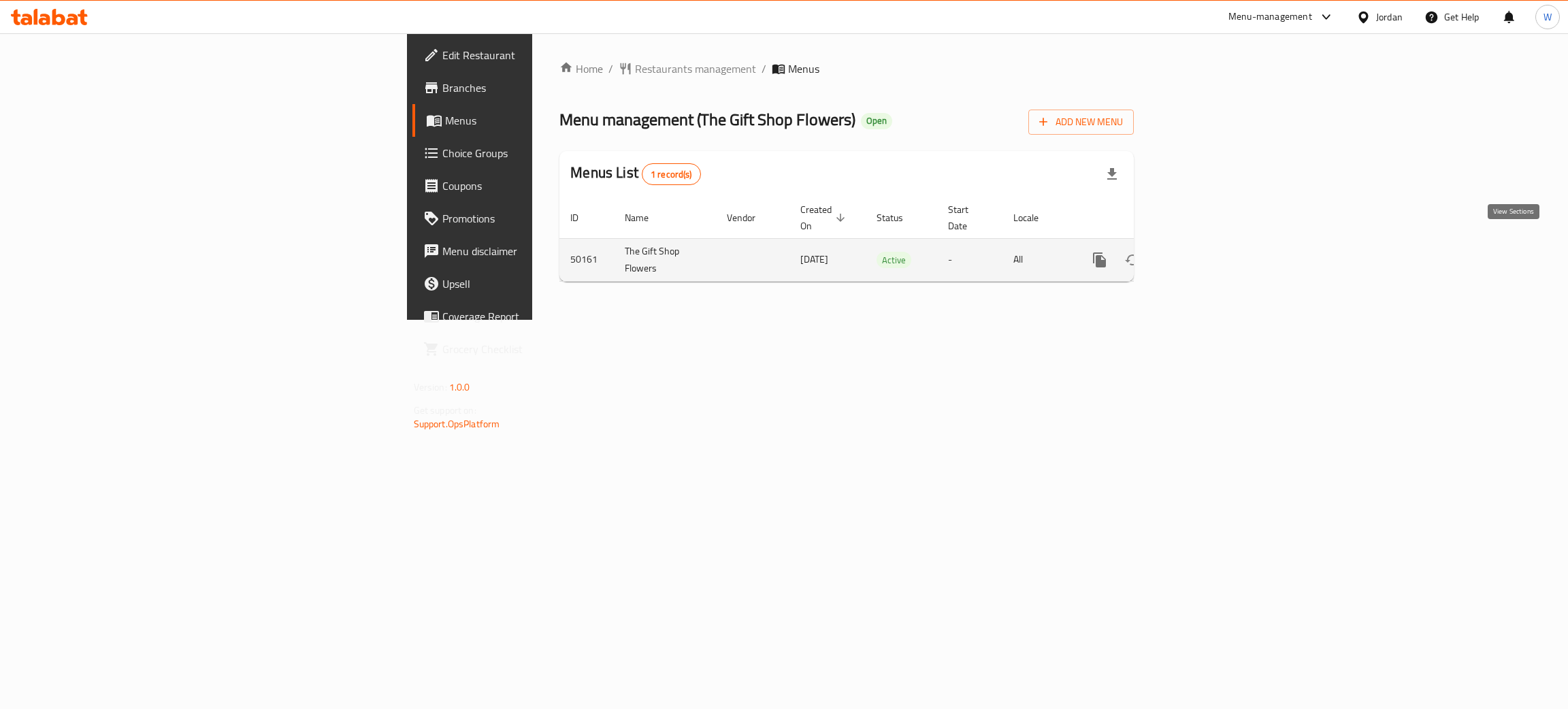
click at [1206, 252] on icon "enhanced table" at bounding box center [1197, 260] width 16 height 16
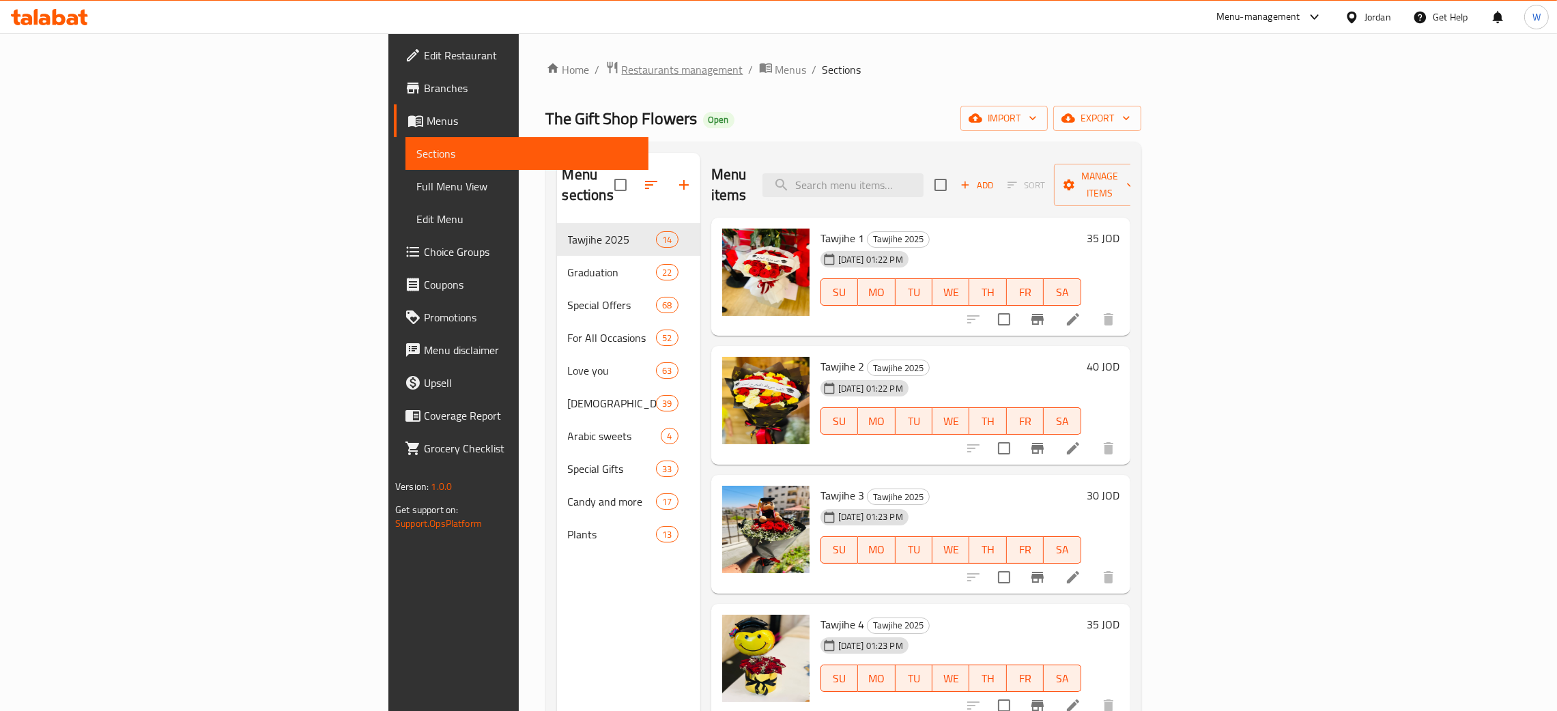
click at [622, 67] on span "Restaurants management" at bounding box center [683, 69] width 122 height 16
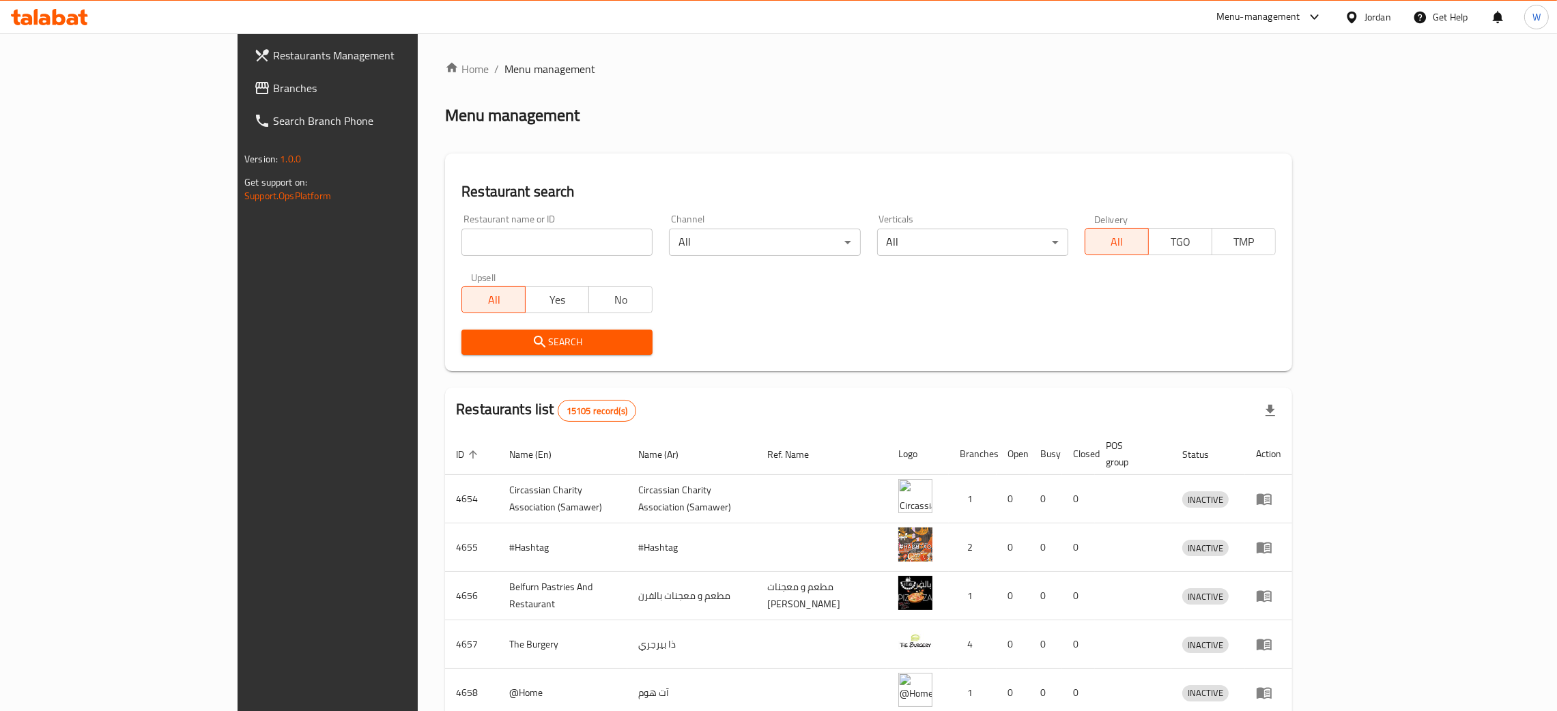
click at [461, 249] on input "search" at bounding box center [556, 242] width 191 height 27
paste input "Marino flower"
type input "Marino flower"
click at [488, 342] on span "Search" at bounding box center [556, 342] width 169 height 17
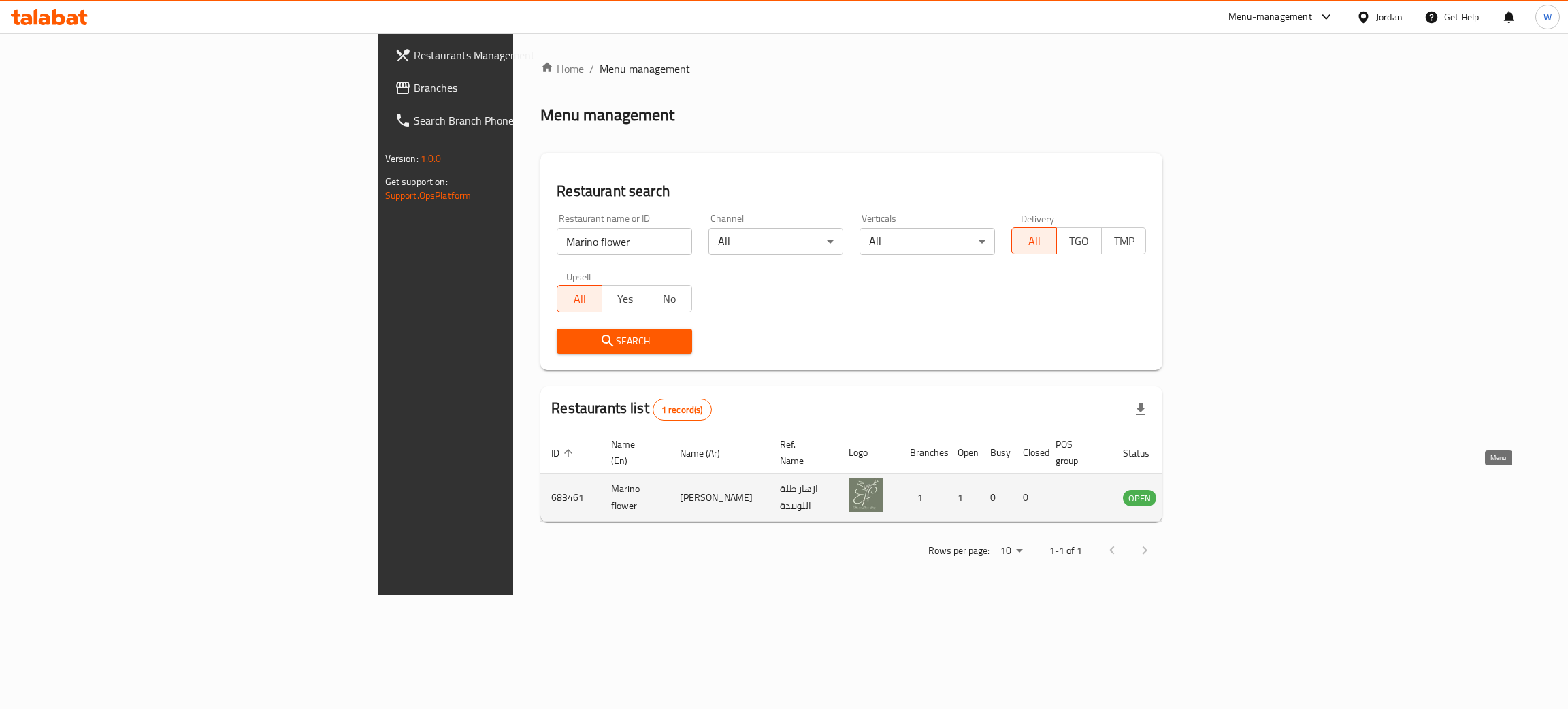
click at [1210, 493] on icon "enhanced table" at bounding box center [1202, 499] width 15 height 12
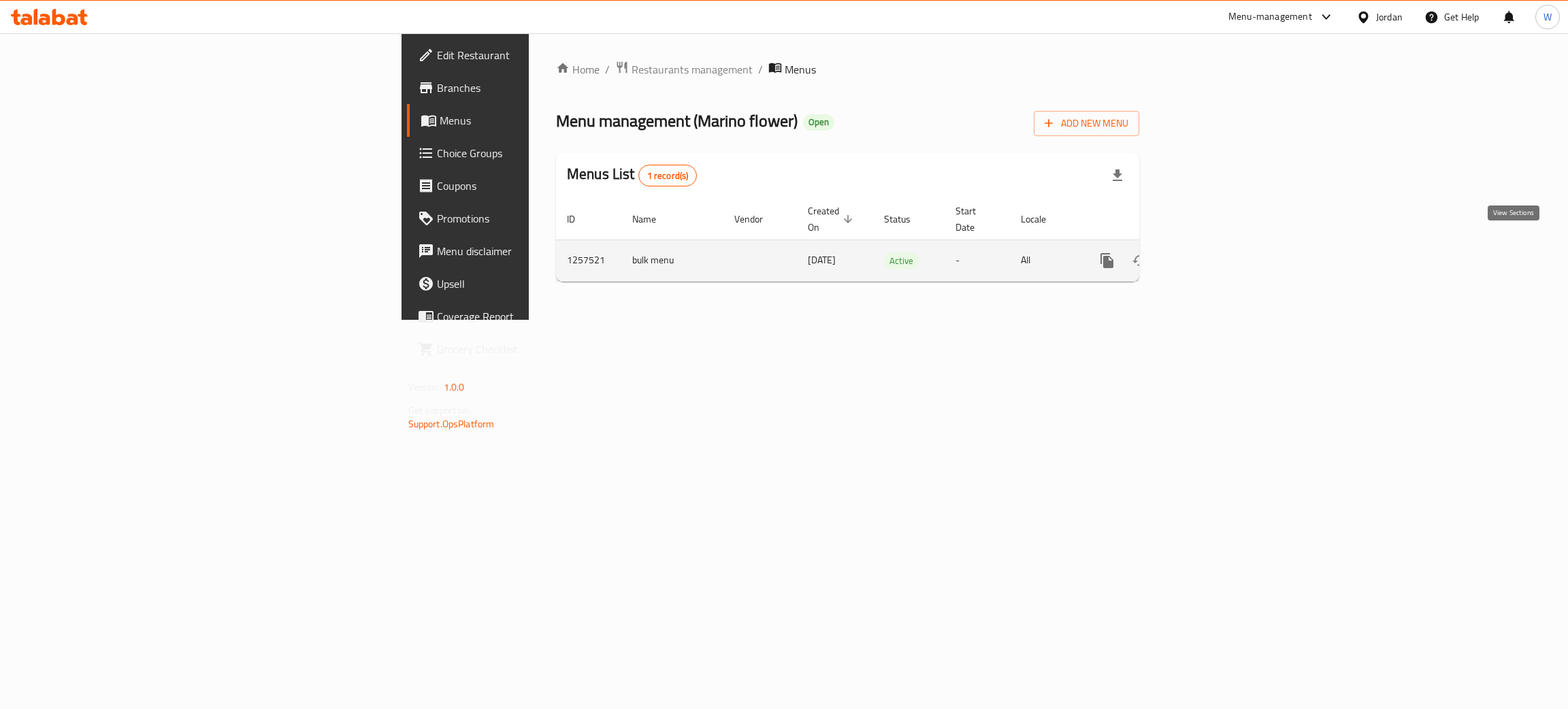
click at [1221, 256] on link "enhanced table" at bounding box center [1205, 260] width 33 height 33
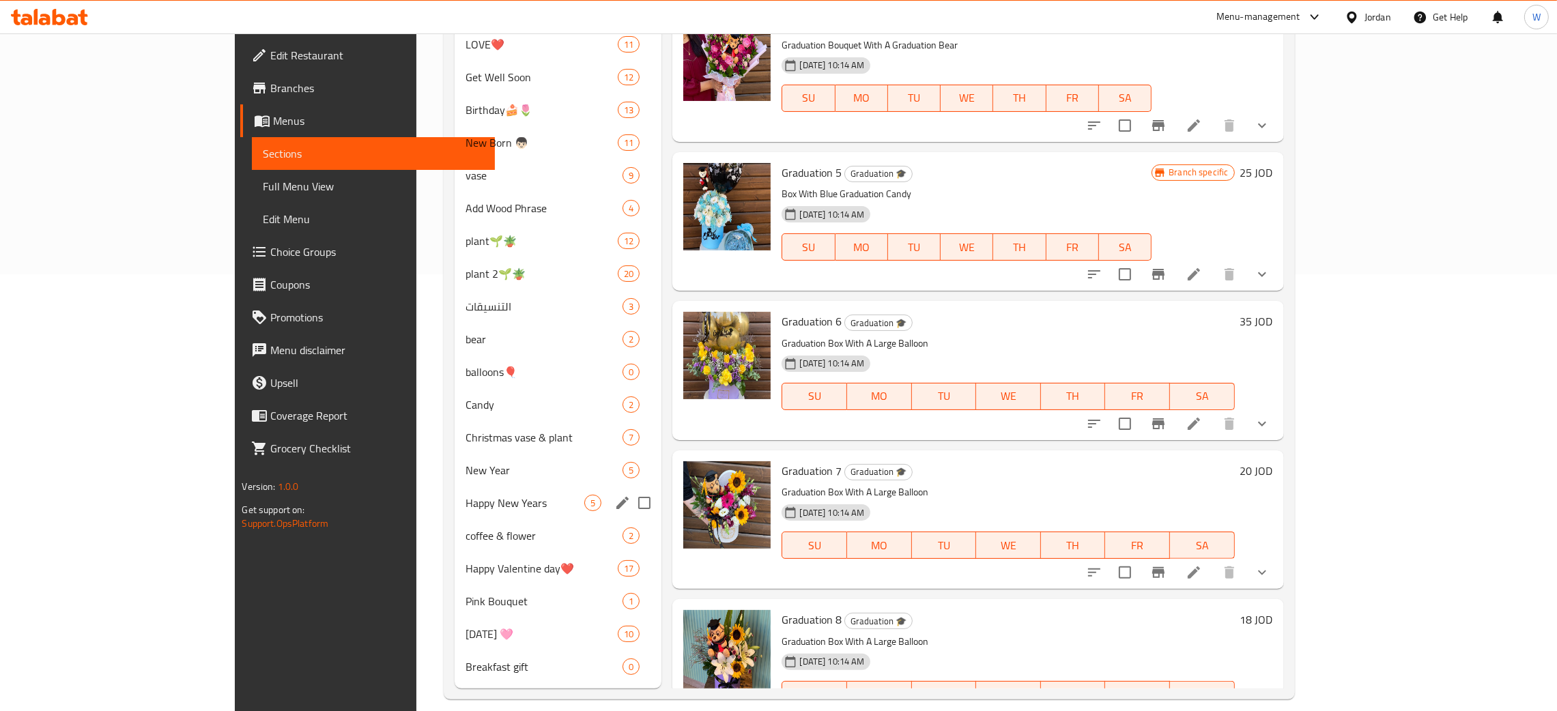
scroll to position [452, 0]
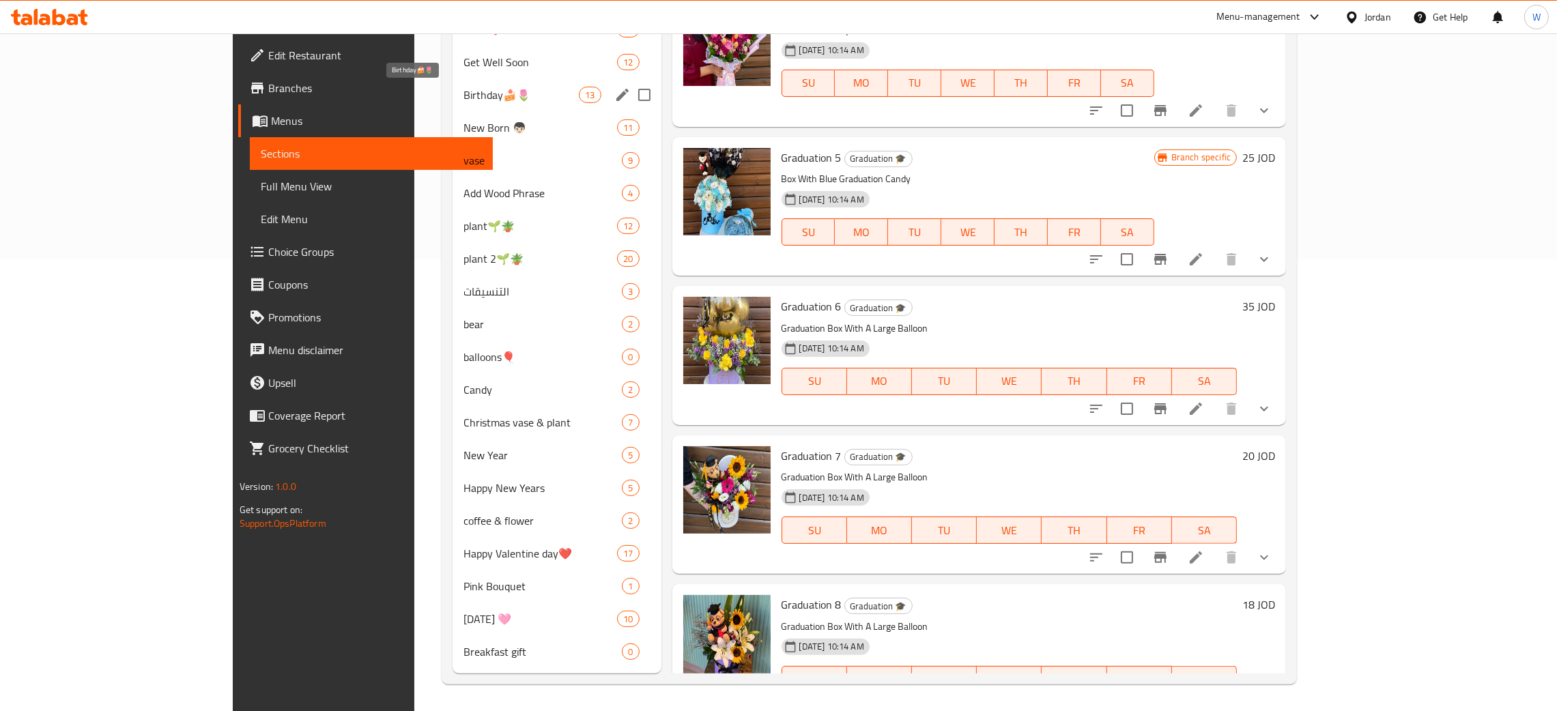
click at [463, 61] on span "Get Well Soon" at bounding box center [540, 62] width 154 height 16
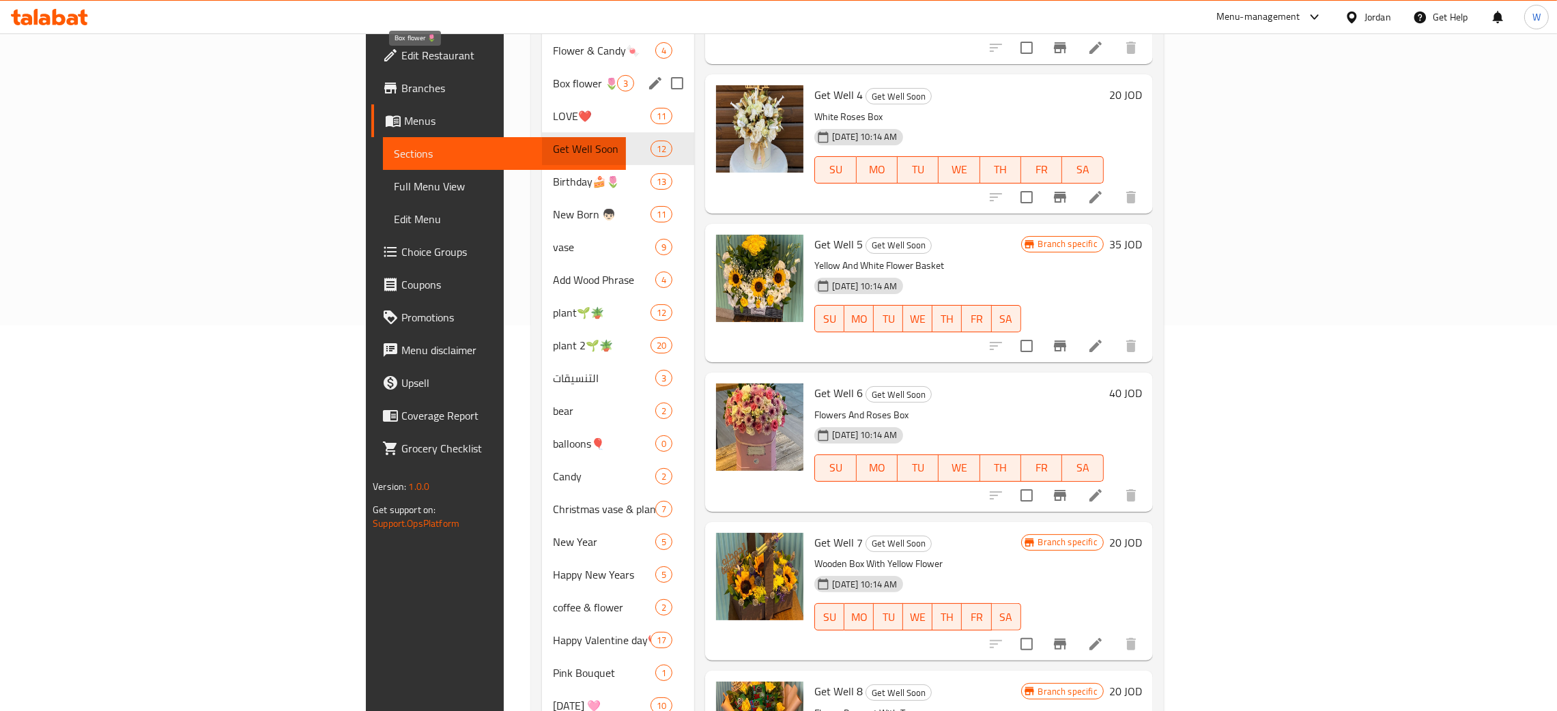
scroll to position [349, 0]
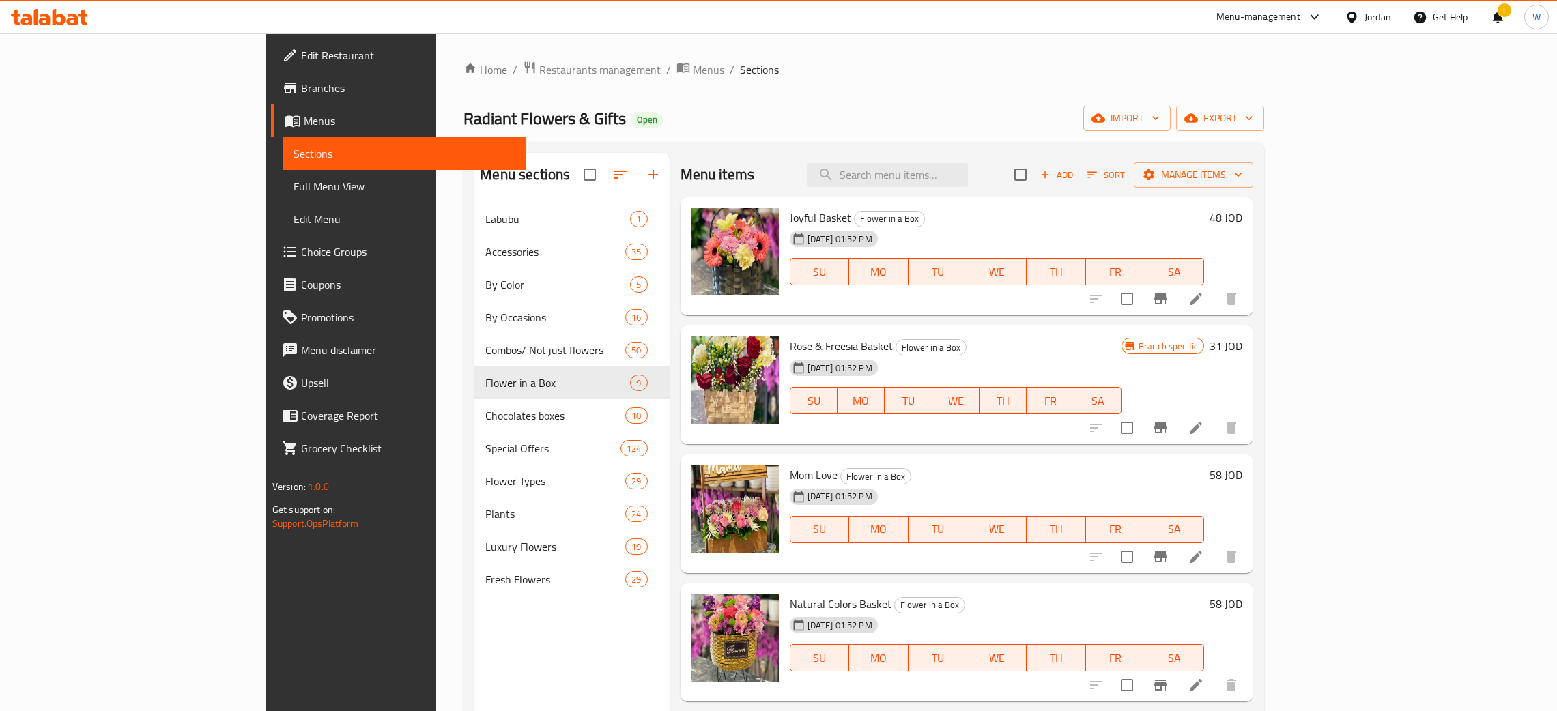
click at [539, 72] on span "Restaurants management" at bounding box center [600, 69] width 122 height 16
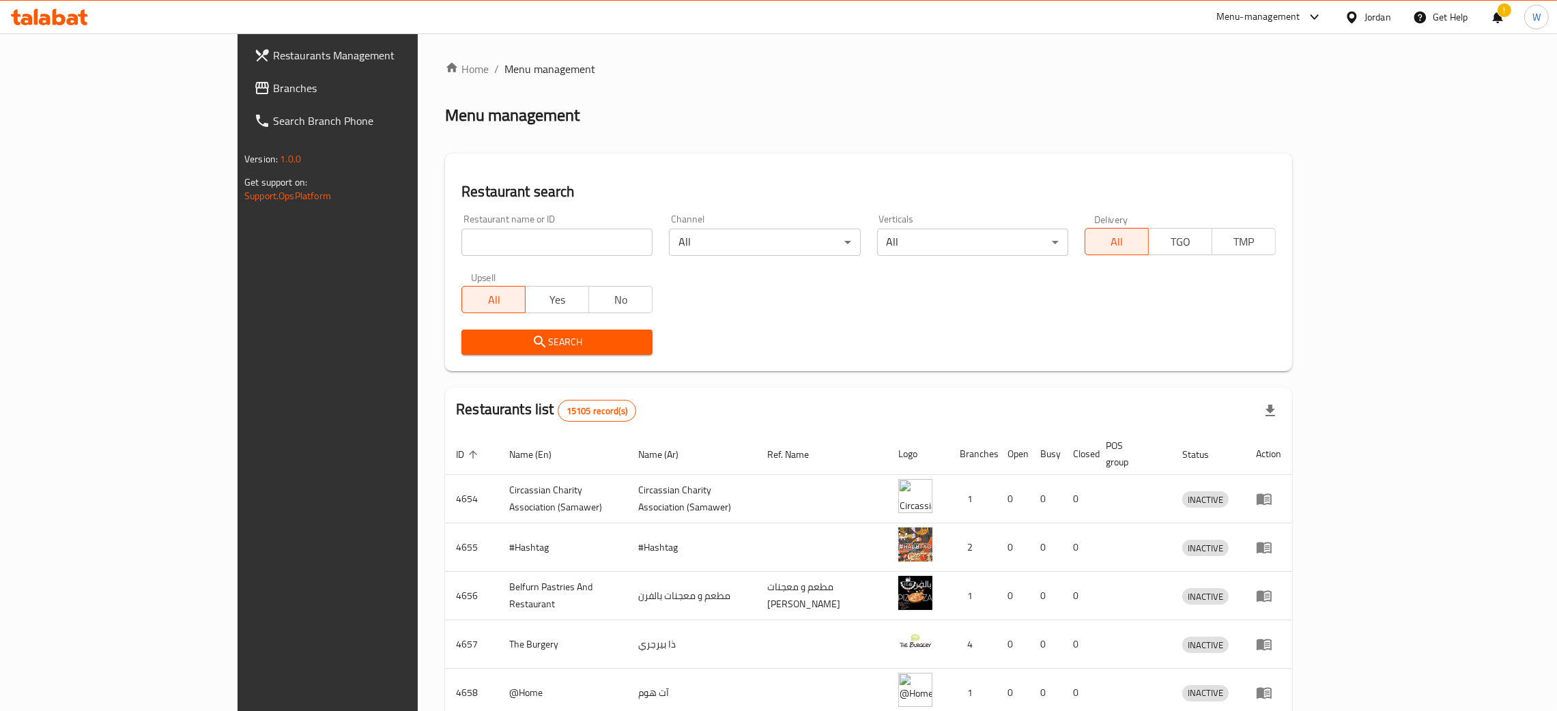
click at [502, 245] on input "search" at bounding box center [556, 242] width 191 height 27
paste input "Kaila Ever Green"
type input "Kaila Ever Green"
click at [530, 338] on span "Search" at bounding box center [556, 342] width 169 height 17
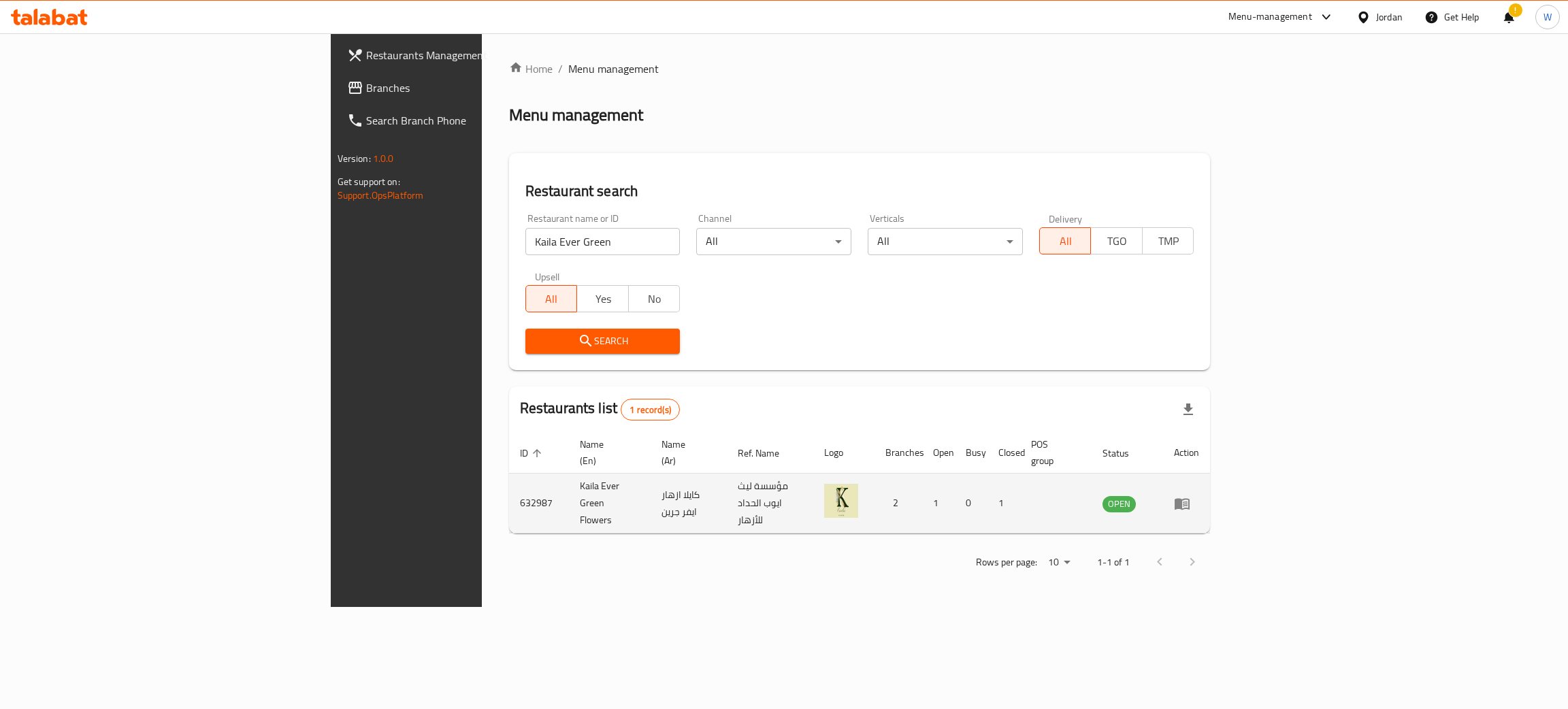
click at [1187, 502] on icon "enhanced table" at bounding box center [1184, 504] width 5 height 5
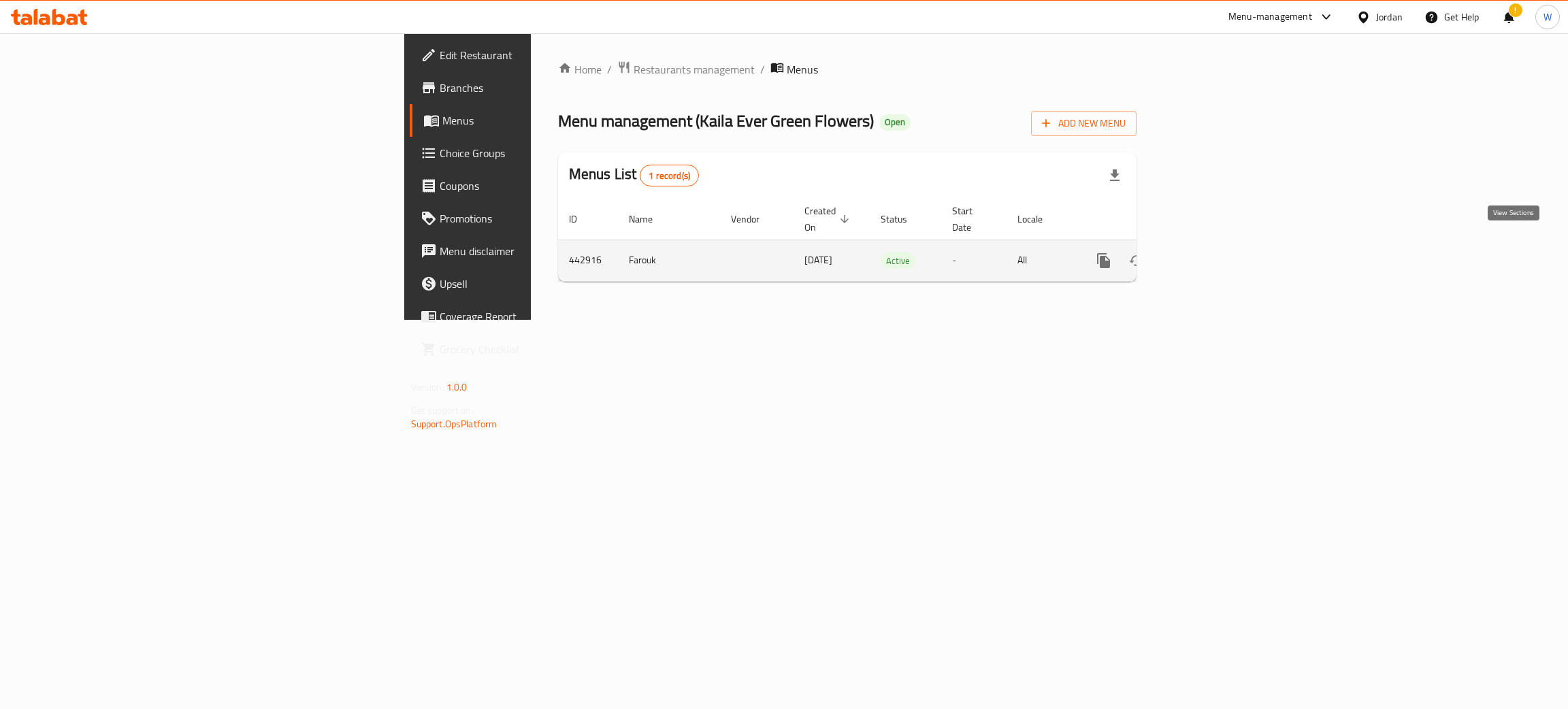
click at [1210, 252] on icon "enhanced table" at bounding box center [1201, 260] width 16 height 16
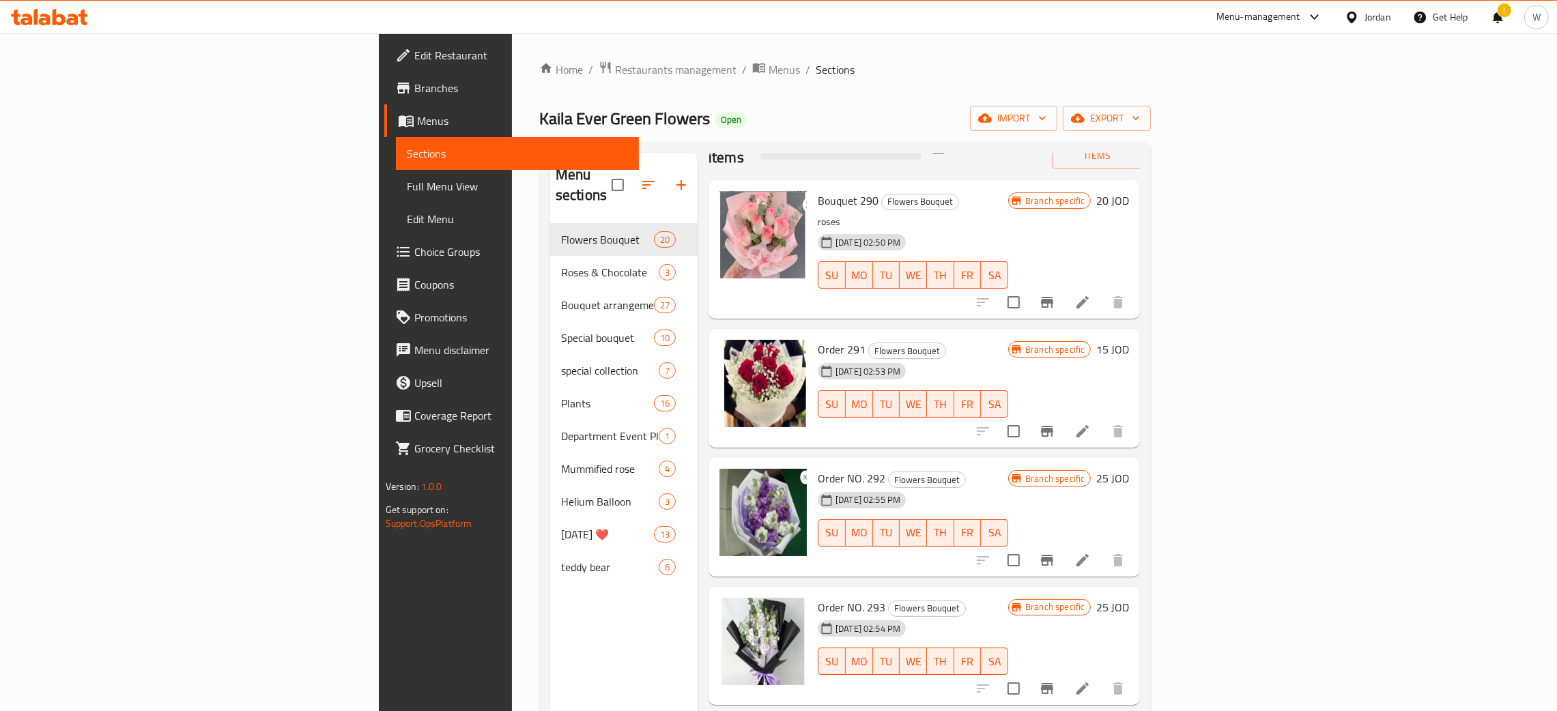
scroll to position [102, 0]
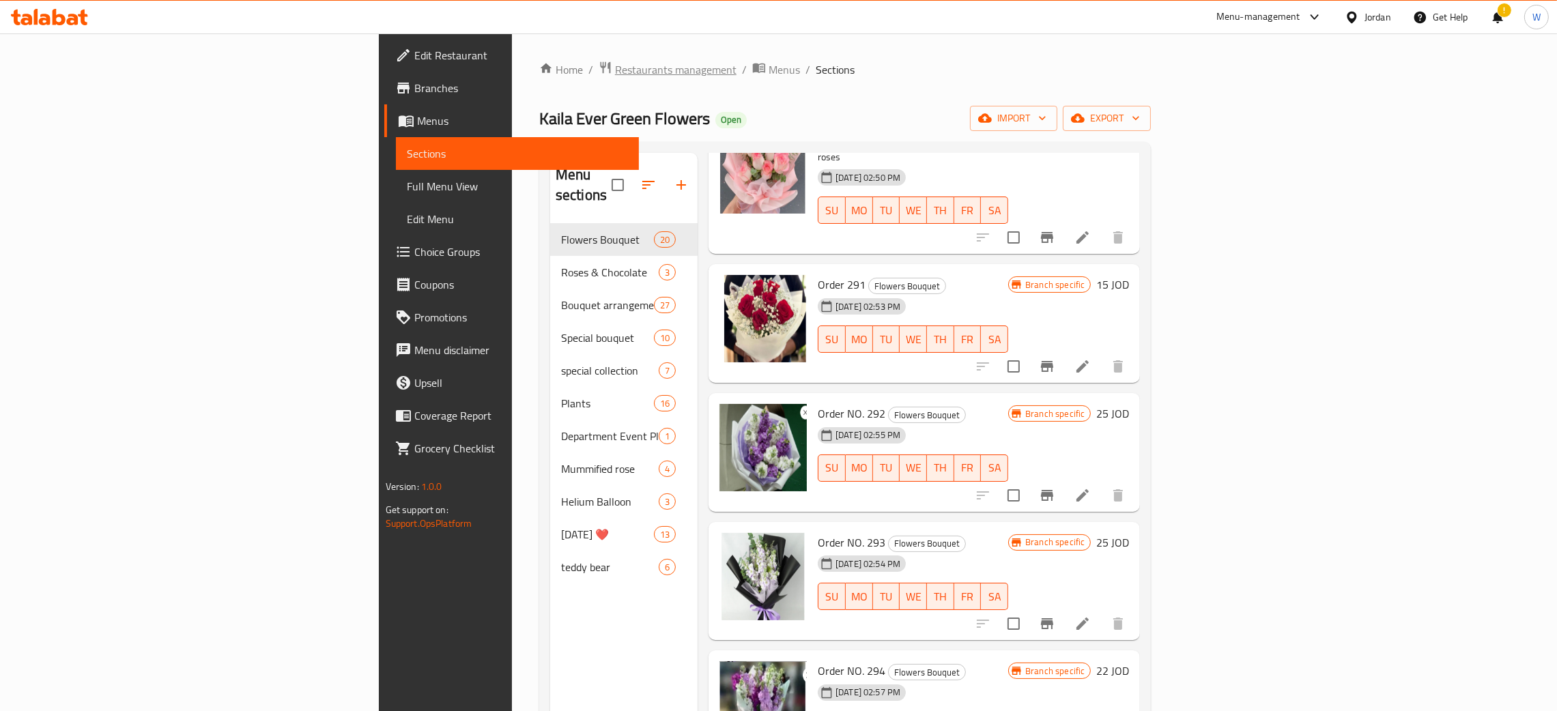
click at [615, 70] on span "Restaurants management" at bounding box center [676, 69] width 122 height 16
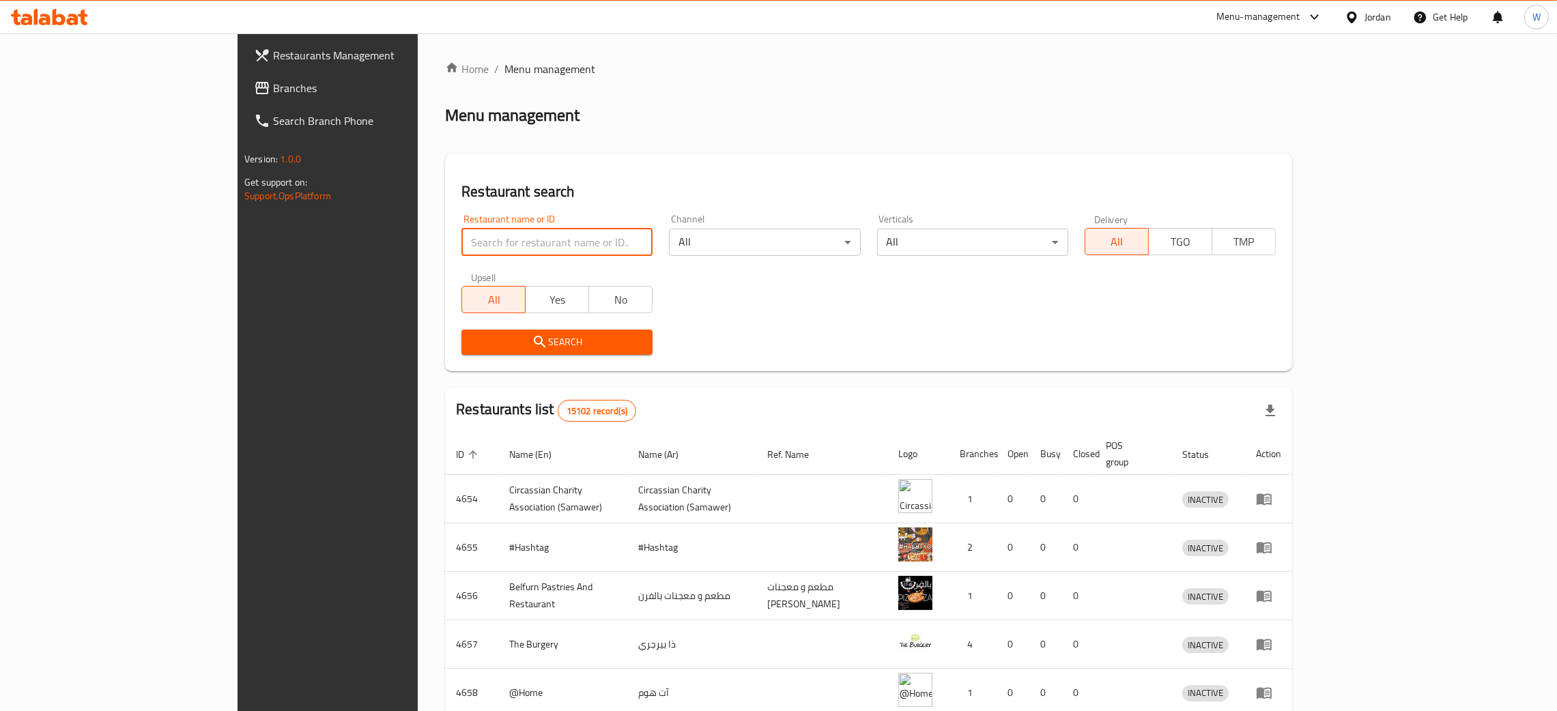
click at [461, 237] on input "search" at bounding box center [556, 242] width 191 height 27
type input "ش"
type input "الحوري"
click button "Search" at bounding box center [556, 342] width 191 height 25
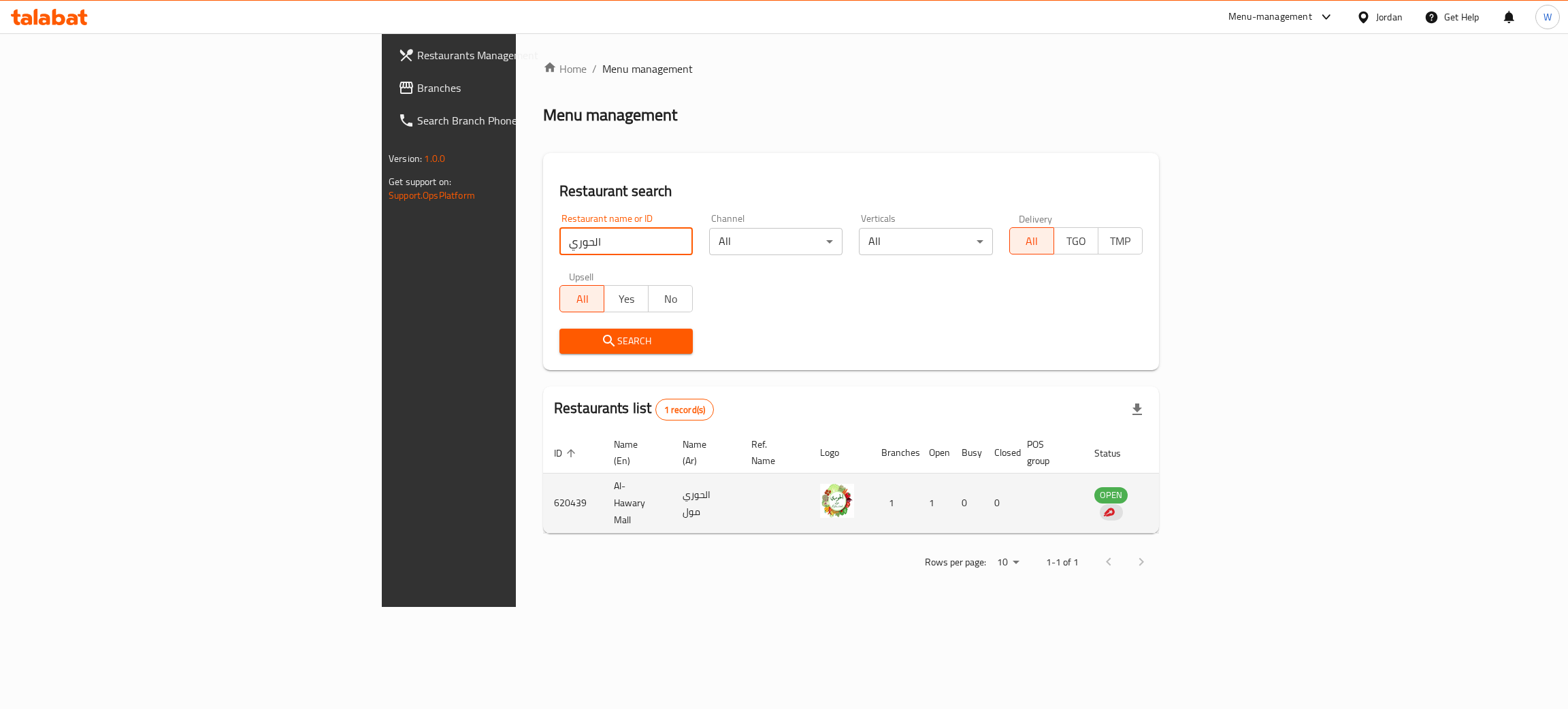
click at [603, 484] on td "Al-Hawary Mall" at bounding box center [637, 504] width 69 height 60
click at [603, 482] on td "Al-Hawary Mall" at bounding box center [637, 504] width 69 height 60
copy td "Al-Hawary Mall"
click at [543, 482] on td "620439" at bounding box center [573, 504] width 60 height 60
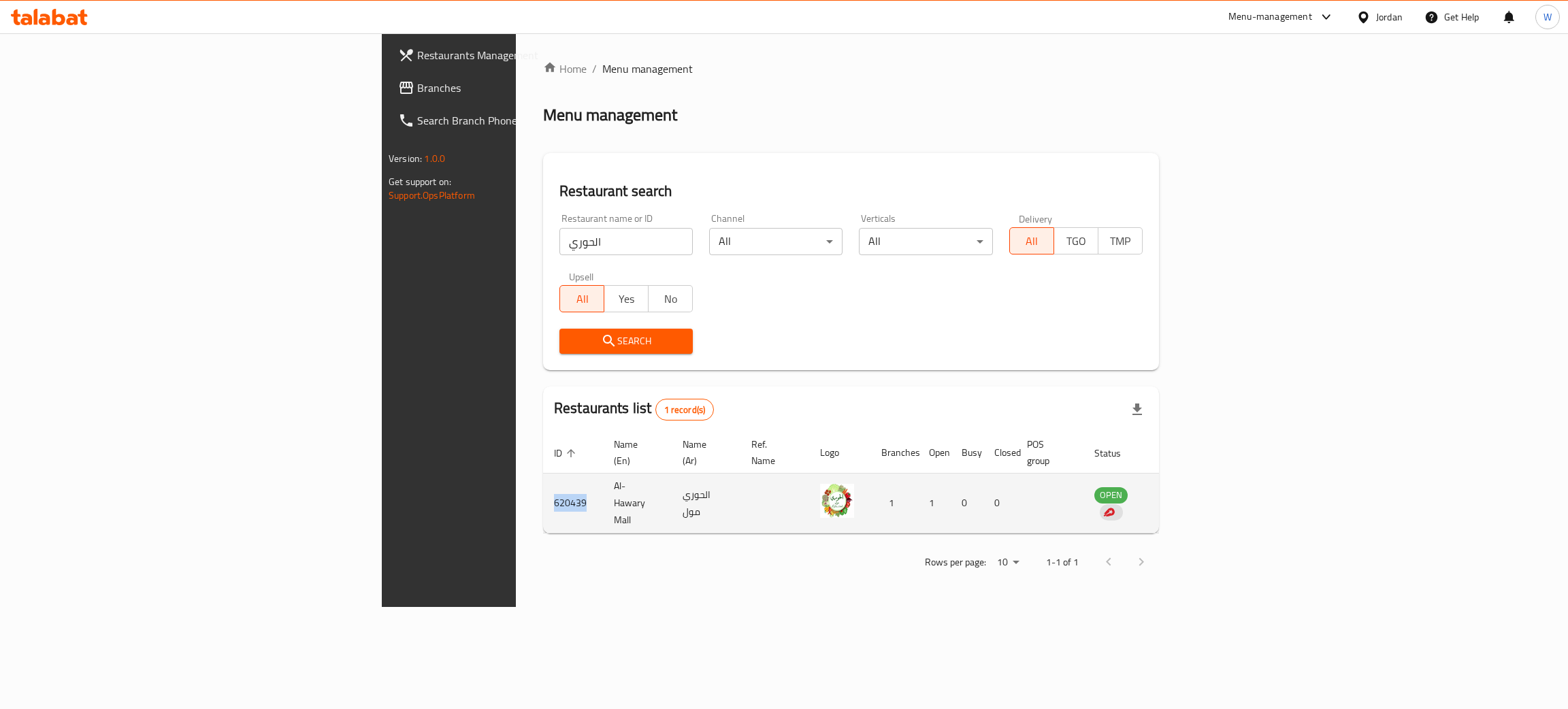
click at [543, 482] on td "620439" at bounding box center [573, 504] width 60 height 60
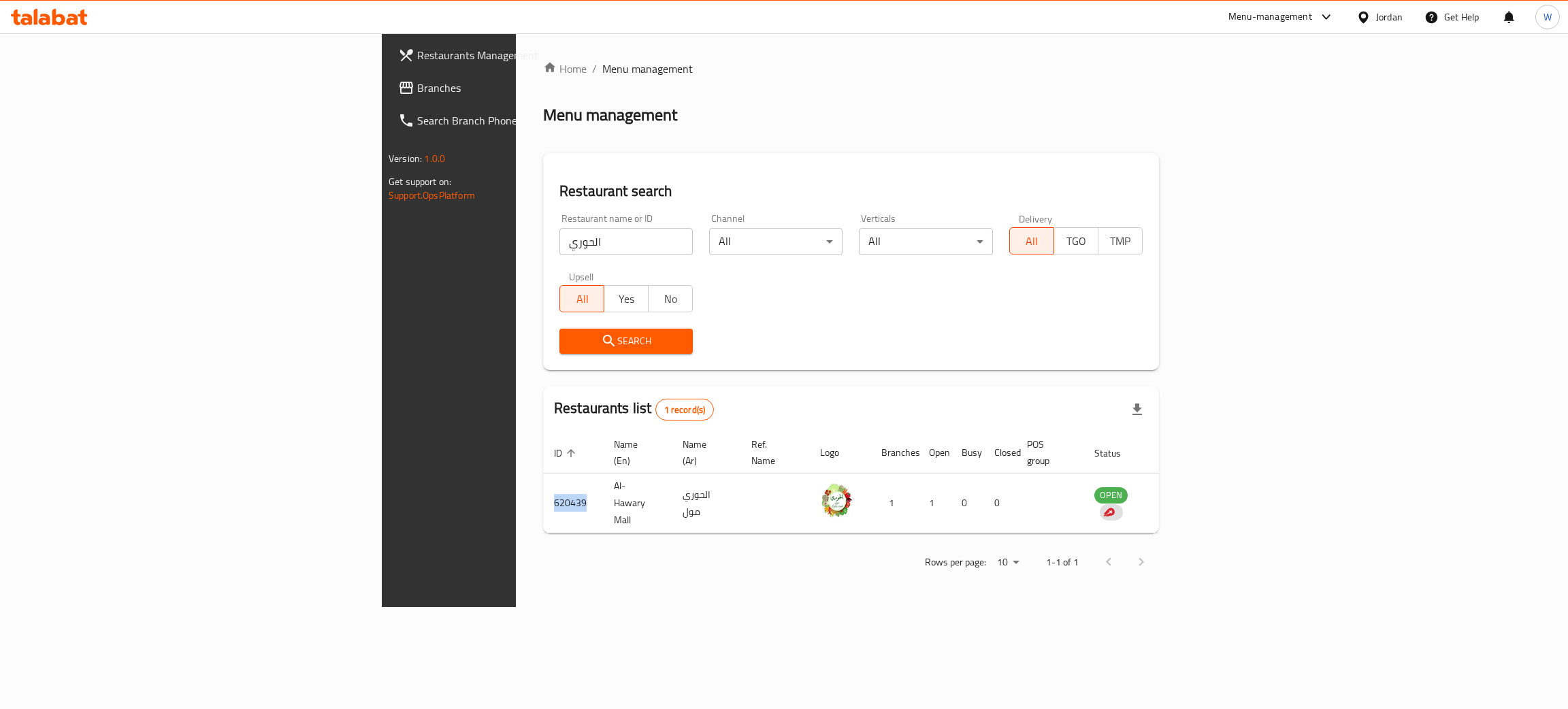
copy td "620439"
click at [515, 557] on div "Home / Menu management Menu management Restaurant search Restaurant name or ID …" at bounding box center [850, 319] width 670 height 573
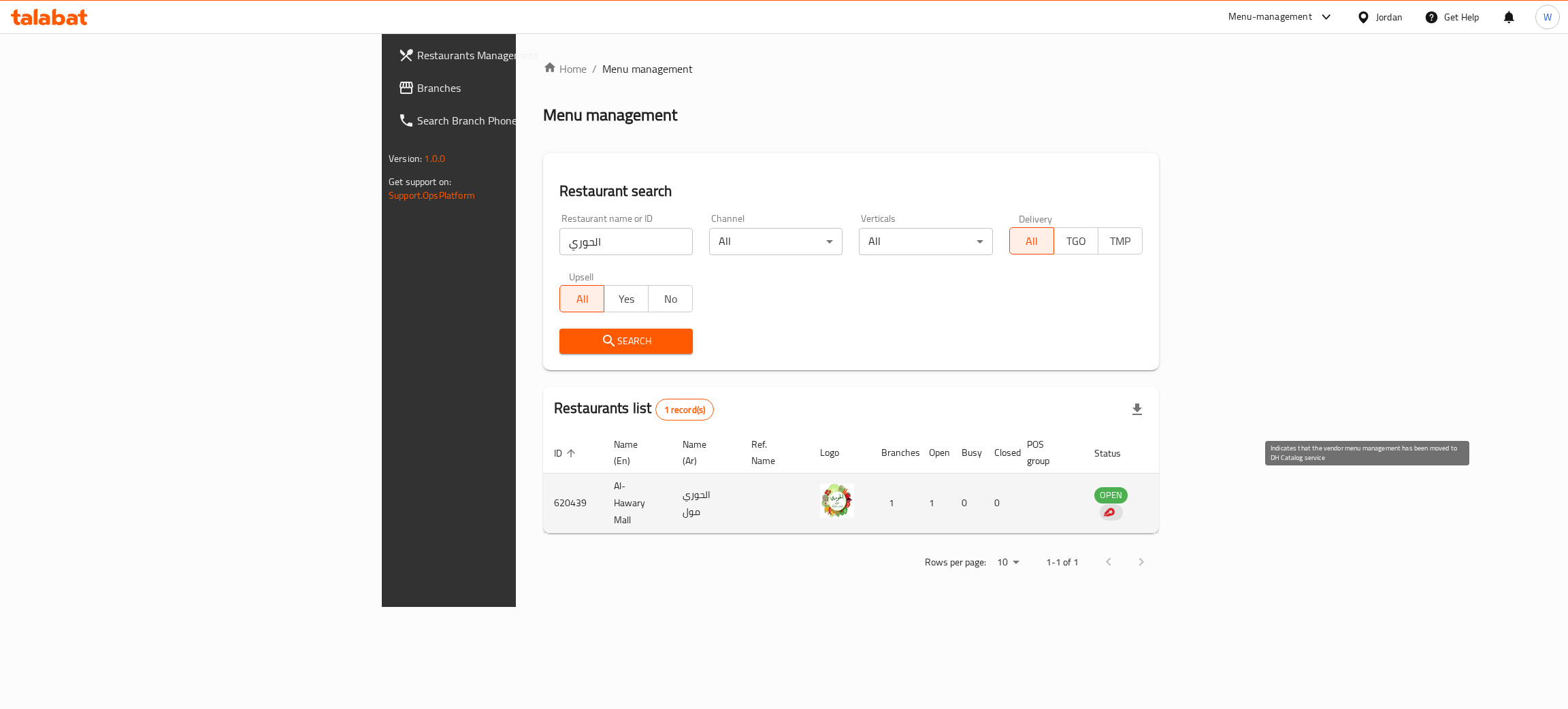
click at [1114, 507] on img "enhanced table" at bounding box center [1108, 513] width 12 height 12
click at [823, 485] on img "enhanced table" at bounding box center [837, 501] width 34 height 34
click at [672, 482] on td "الحوري مول" at bounding box center [706, 504] width 69 height 60
click at [741, 496] on td "enhanced table" at bounding box center [775, 504] width 69 height 60
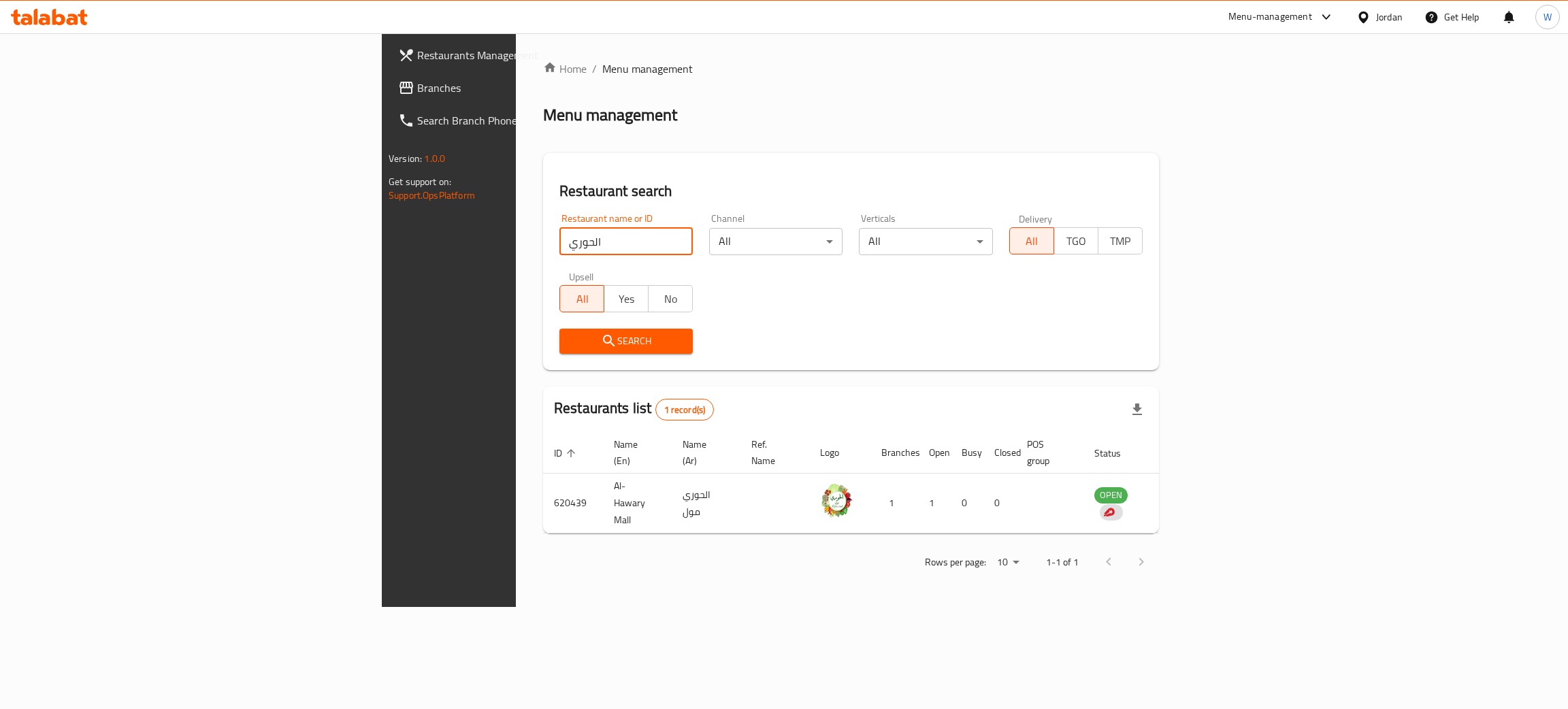
drag, startPoint x: 417, startPoint y: 245, endPoint x: 67, endPoint y: 217, distance: 351.1
click at [382, 217] on div "Restaurants Management Branches Search Branch Phone Version: 1.0.0 Get support …" at bounding box center [784, 319] width 804 height 573
click at [417, 96] on span "Branches" at bounding box center [524, 88] width 215 height 16
